Goal: Information Seeking & Learning: Learn about a topic

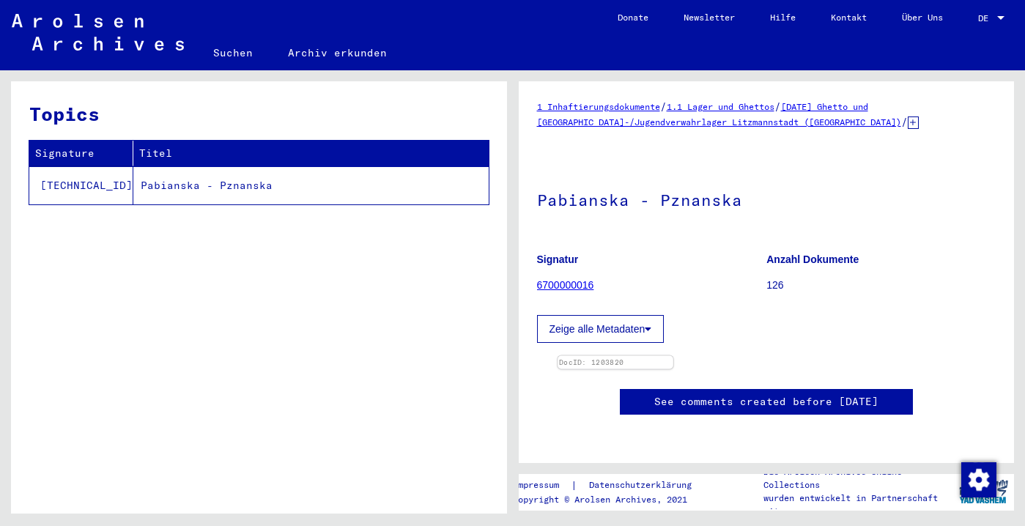
scroll to position [100, 0]
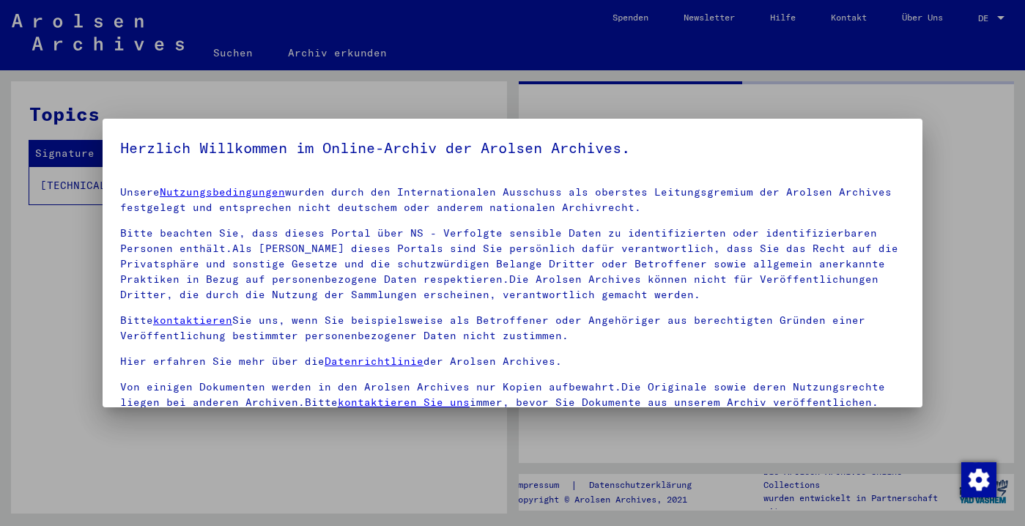
click at [732, 344] on p "Bitte kontaktieren Sie uns, wenn Sie beispielsweise als Betroffener oder Angehö…" at bounding box center [512, 328] width 785 height 31
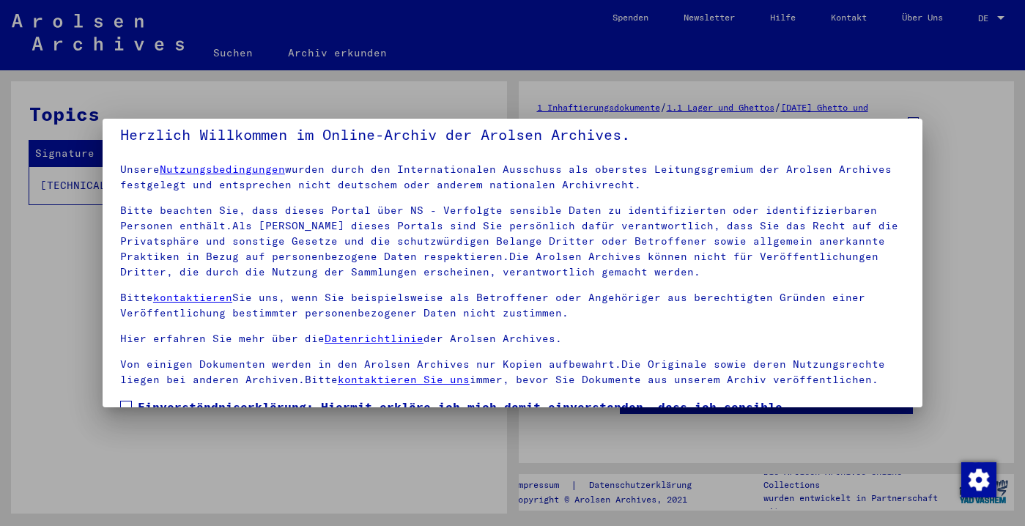
scroll to position [128, 0]
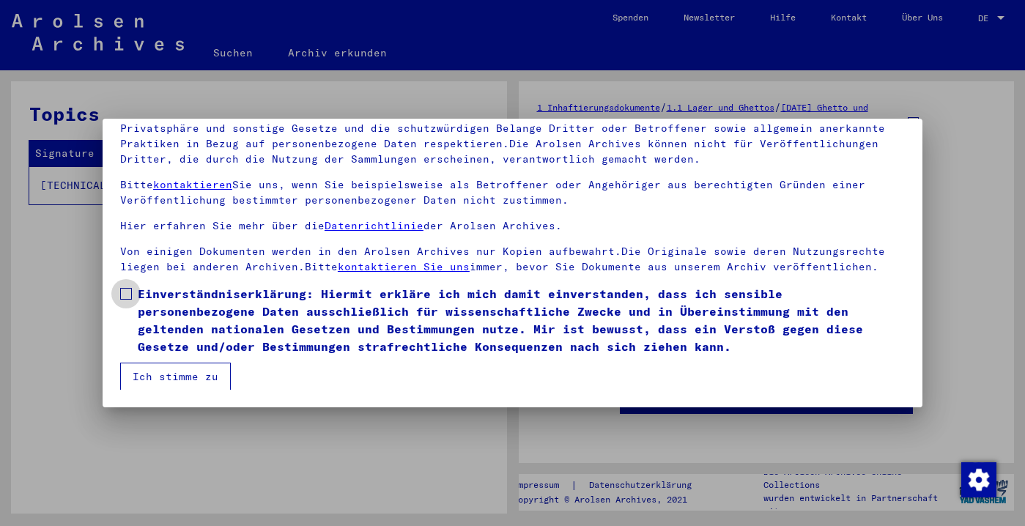
click at [131, 288] on span at bounding box center [126, 294] width 12 height 12
click at [181, 379] on button "Ich stimme zu" at bounding box center [175, 377] width 111 height 28
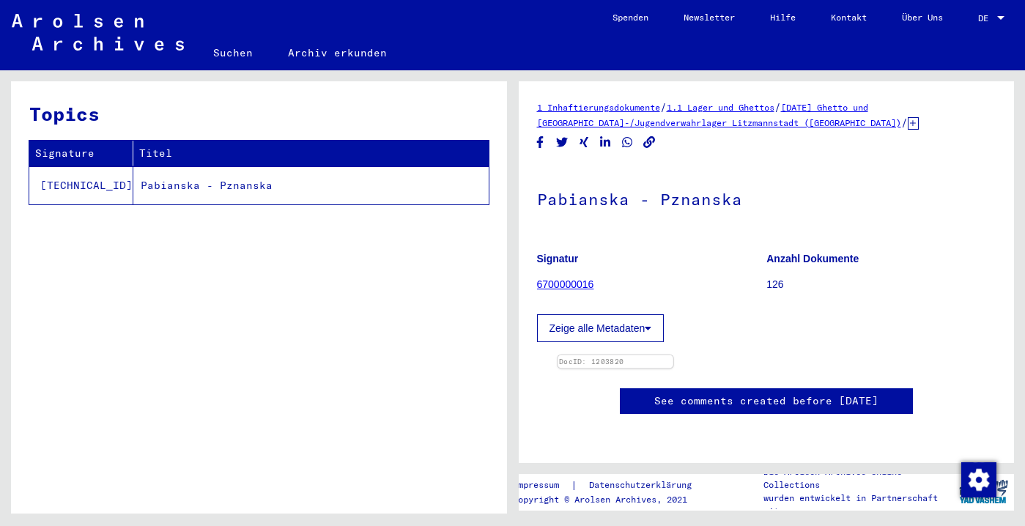
scroll to position [185, 0]
click at [673, 355] on img at bounding box center [615, 355] width 115 height 0
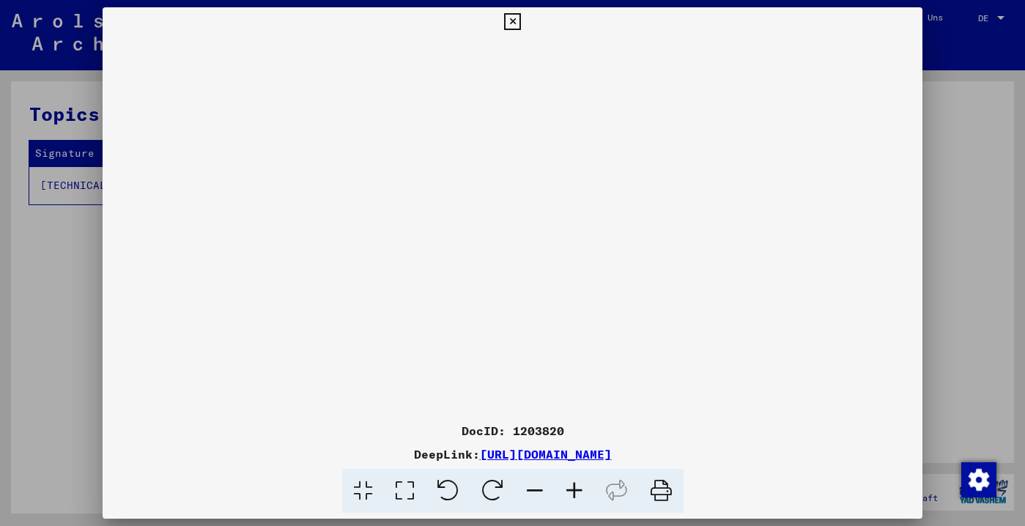
click at [577, 495] on icon at bounding box center [575, 491] width 40 height 45
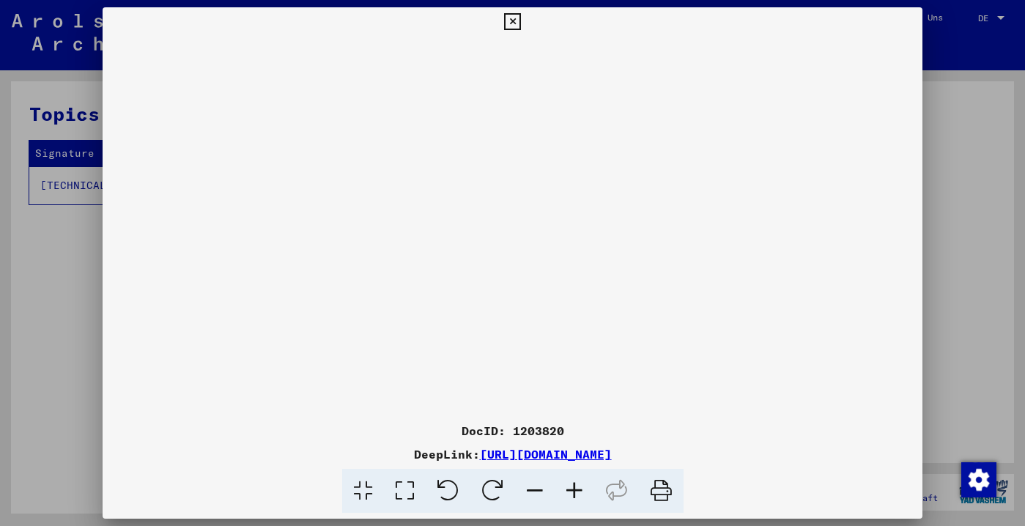
click at [521, 15] on icon at bounding box center [512, 22] width 17 height 18
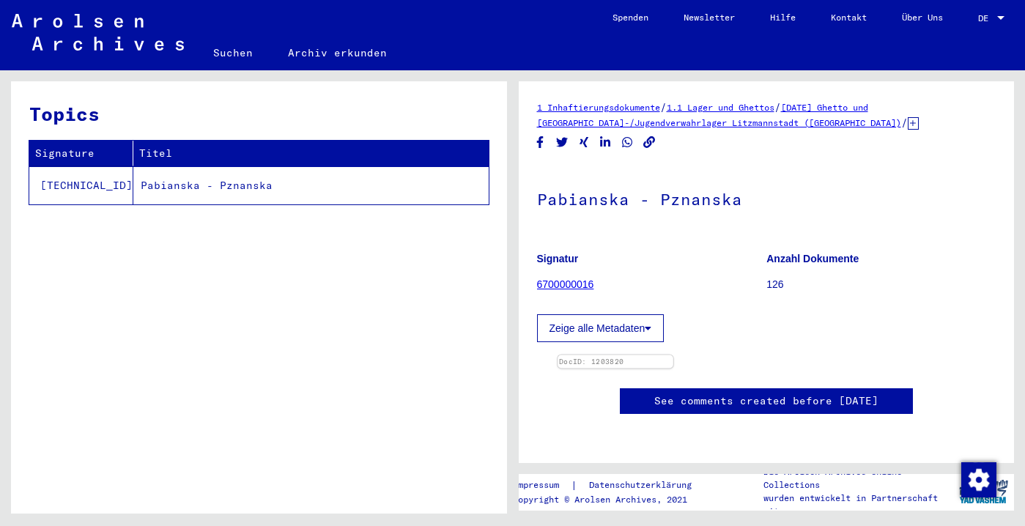
scroll to position [300, 0]
click at [673, 355] on img at bounding box center [615, 355] width 115 height 0
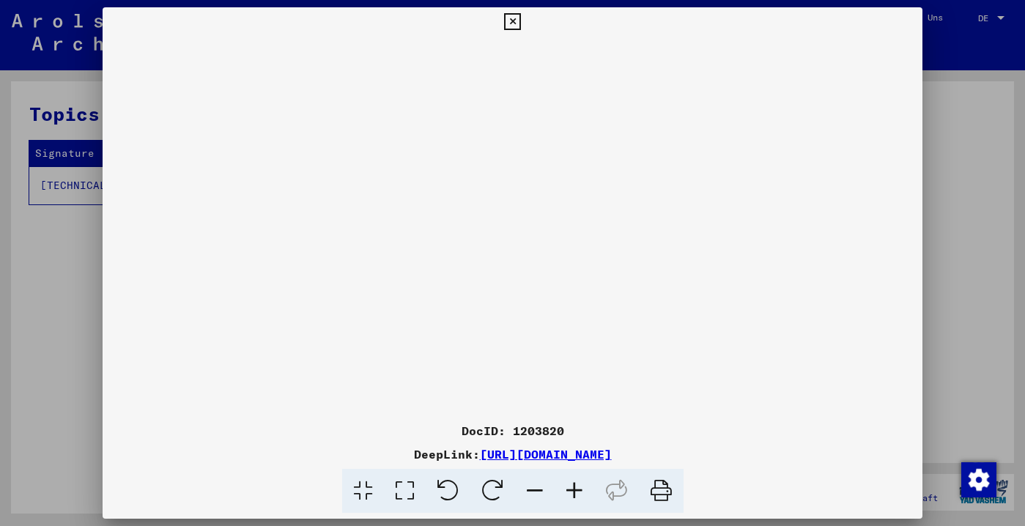
click at [584, 494] on icon at bounding box center [575, 491] width 40 height 45
click at [581, 492] on icon at bounding box center [575, 491] width 40 height 45
click at [582, 493] on icon at bounding box center [575, 491] width 40 height 45
click at [539, 494] on icon at bounding box center [535, 491] width 40 height 45
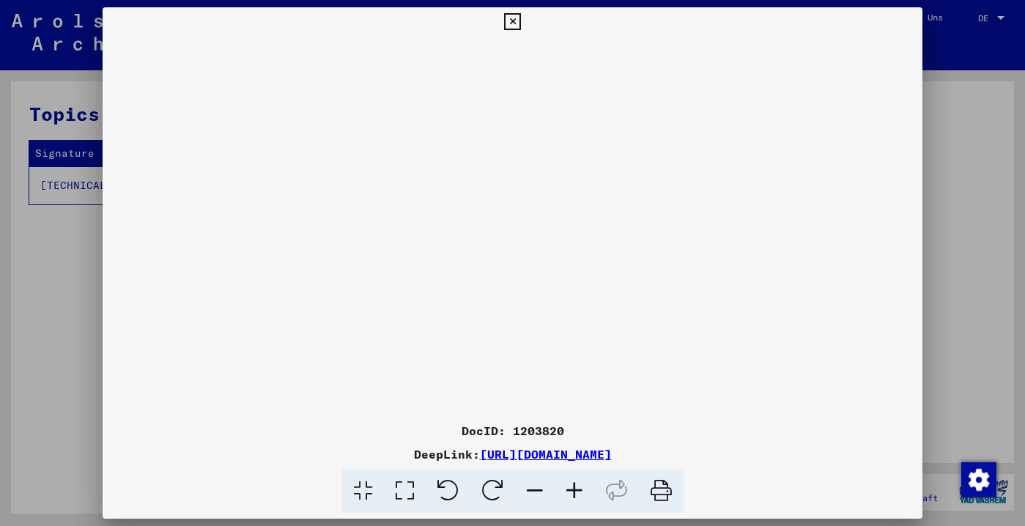
click at [539, 494] on icon at bounding box center [535, 491] width 40 height 45
click at [580, 492] on icon at bounding box center [575, 491] width 40 height 45
click at [579, 492] on icon at bounding box center [575, 491] width 40 height 45
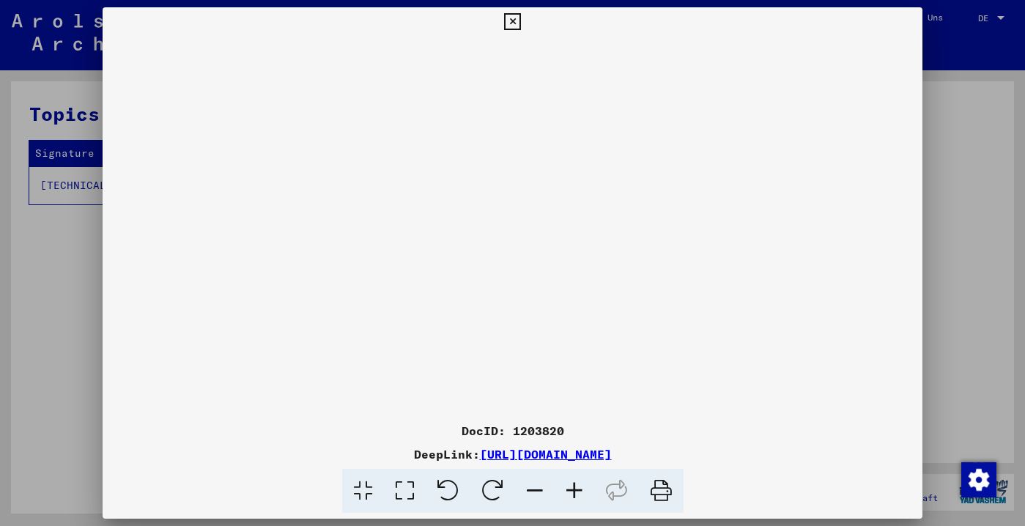
click at [578, 492] on icon at bounding box center [575, 491] width 40 height 45
click at [678, 496] on icon at bounding box center [661, 491] width 45 height 45
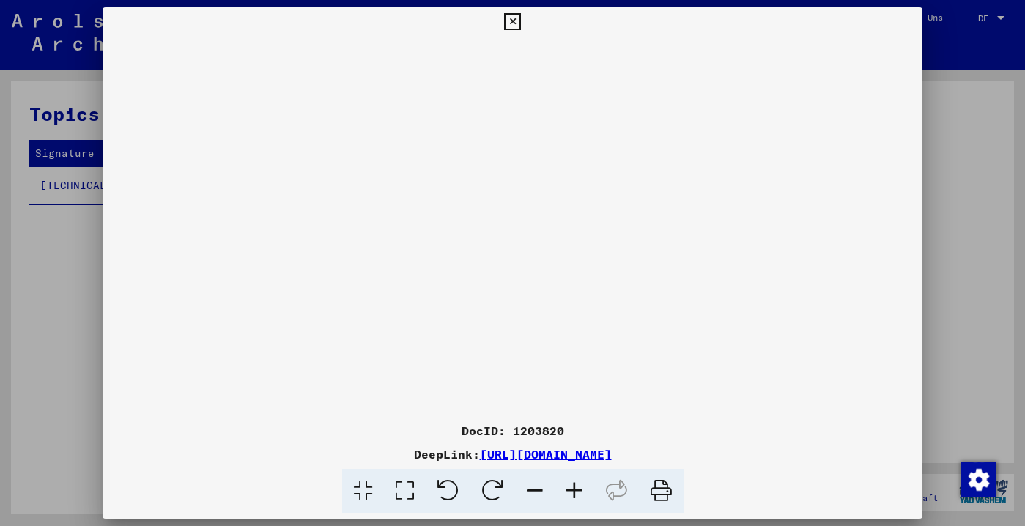
click at [521, 17] on icon at bounding box center [512, 22] width 17 height 18
